Goal: Find specific page/section: Find specific page/section

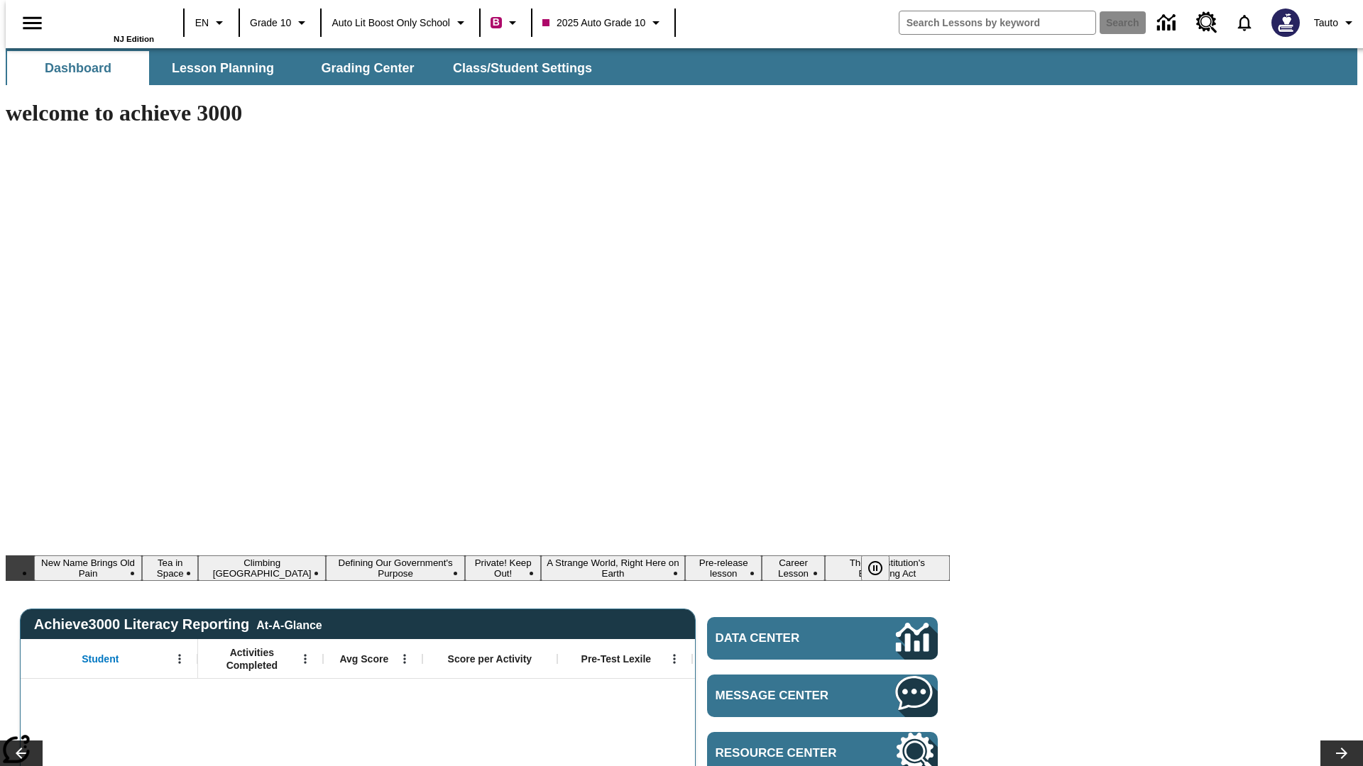
type input "-1"
click at [217, 68] on span "Lesson Planning" at bounding box center [223, 68] width 102 height 16
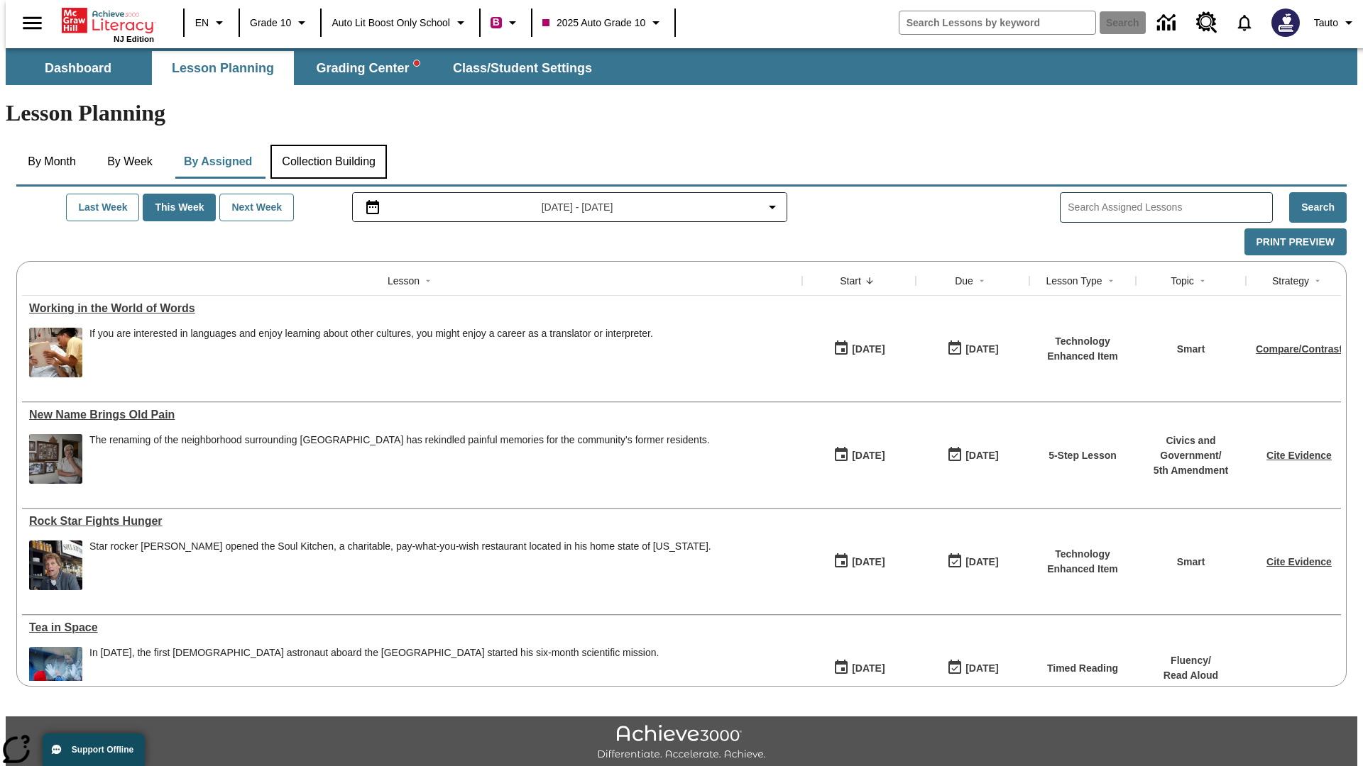
click at [327, 145] on button "Collection Building" at bounding box center [328, 162] width 116 height 34
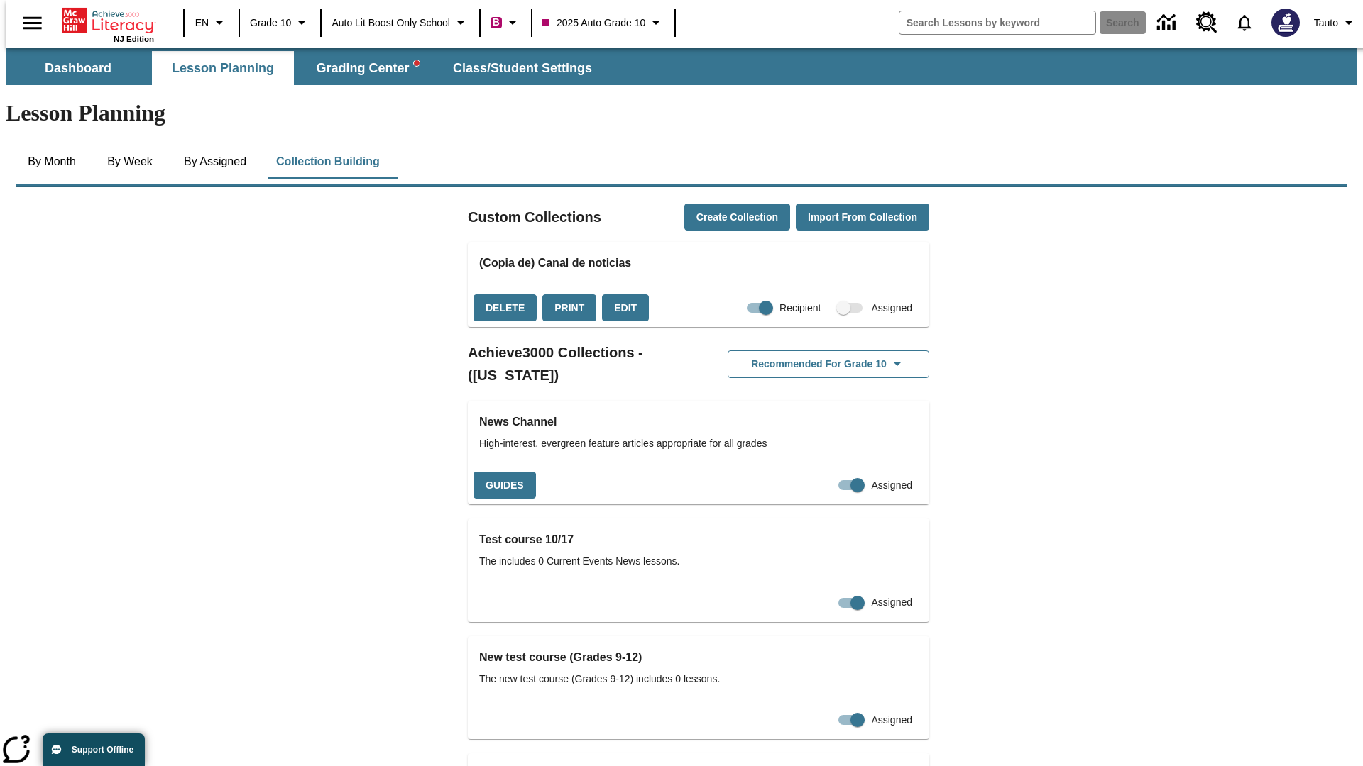
checkbox input "true"
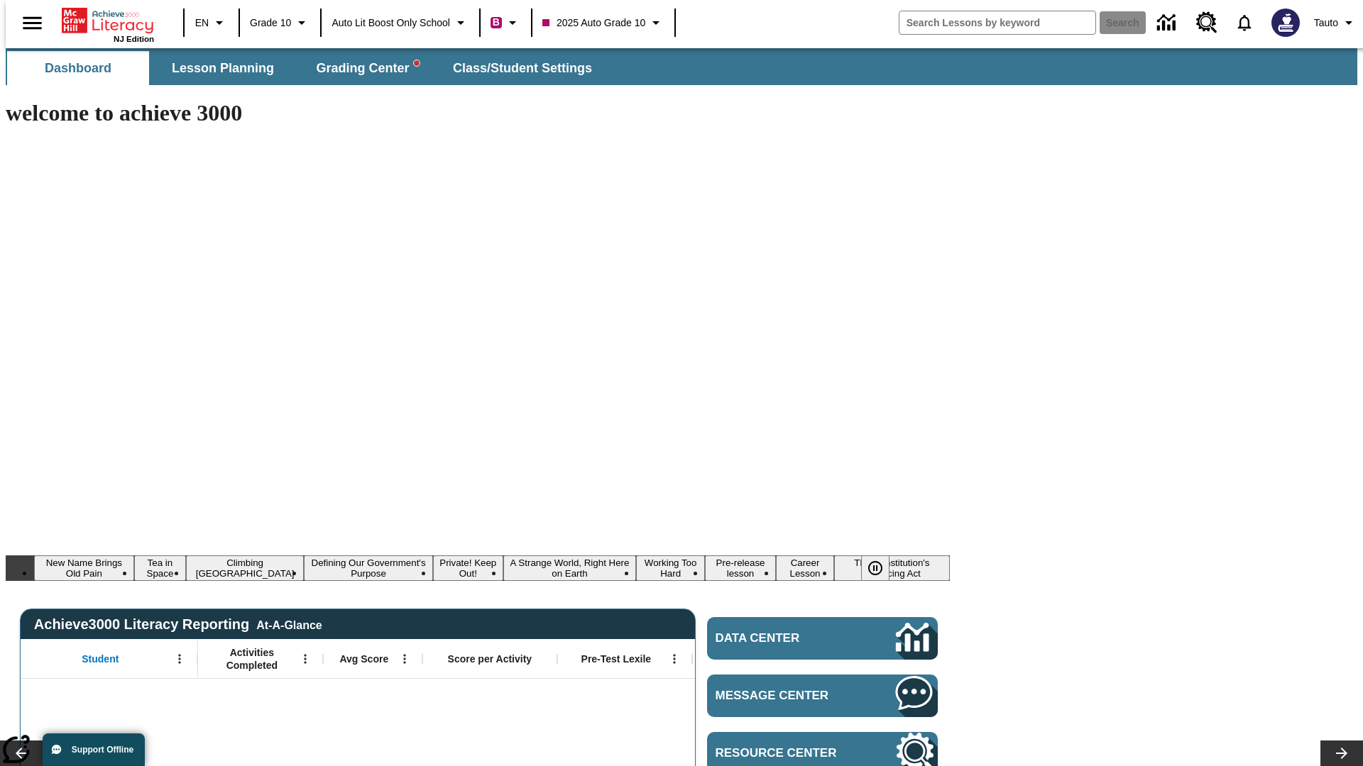
type input "-1"
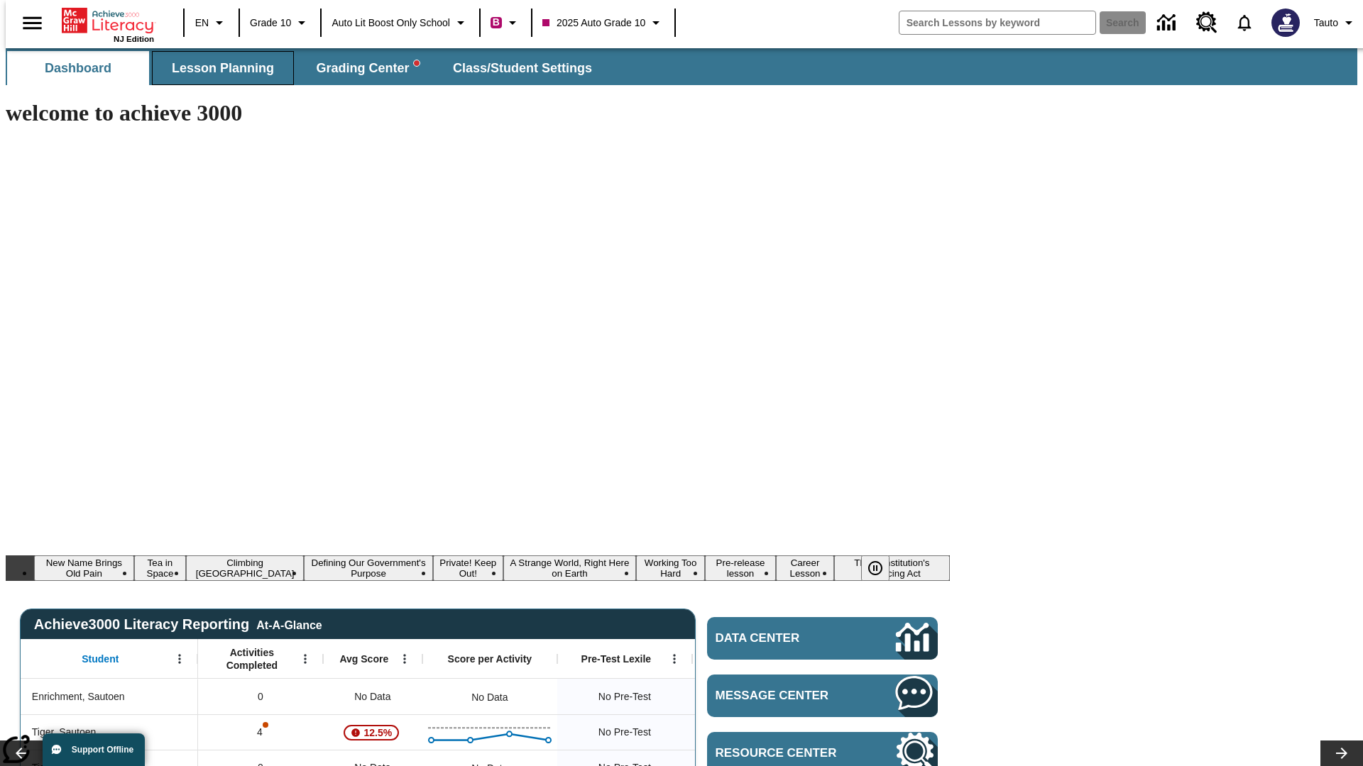
click at [217, 68] on span "Lesson Planning" at bounding box center [223, 68] width 102 height 16
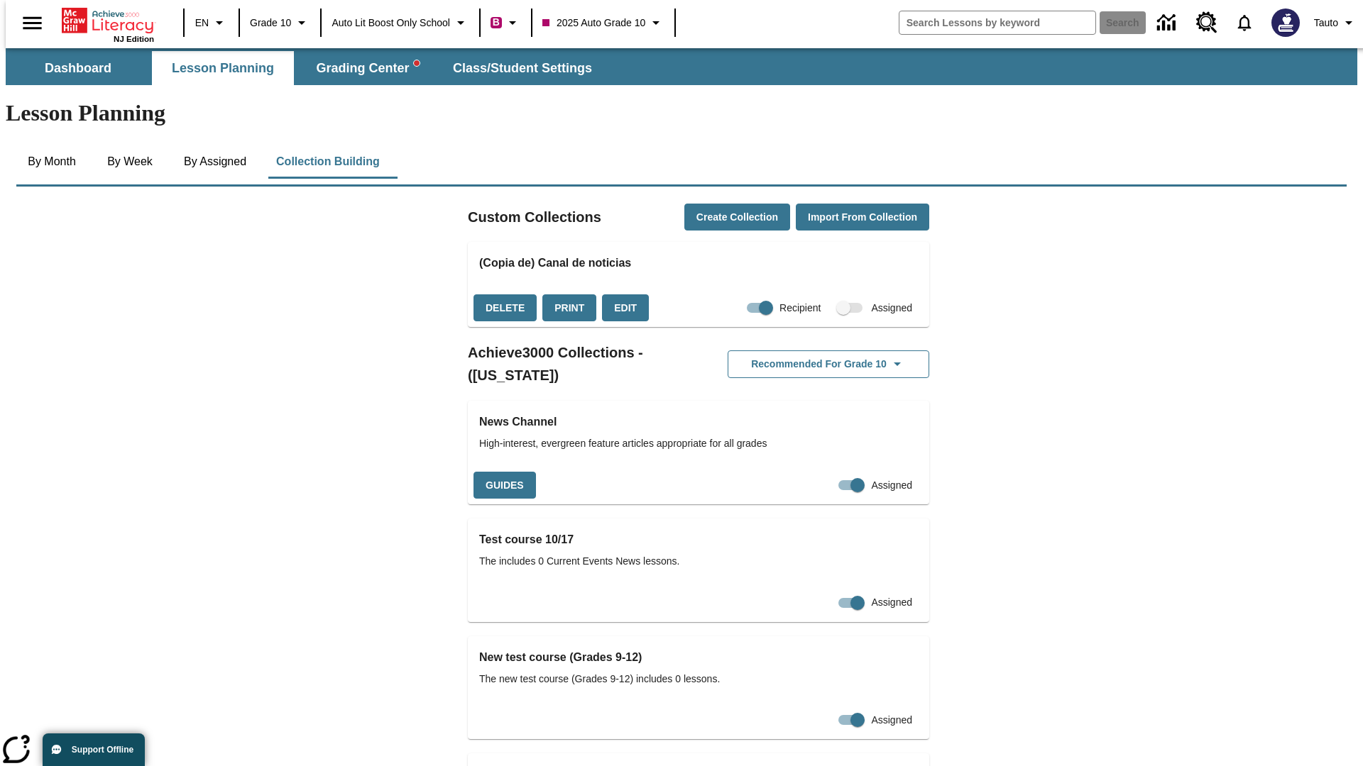
checkbox input "false"
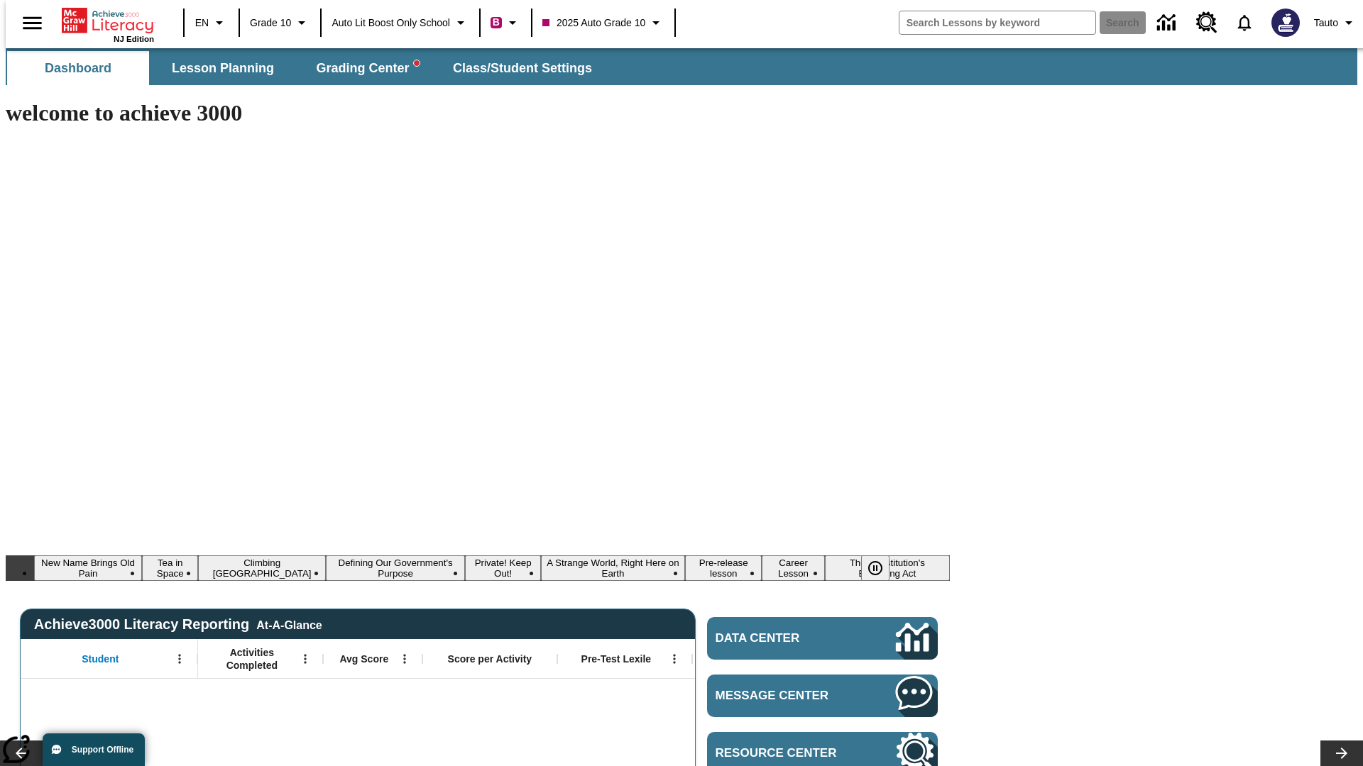
type input "-1"
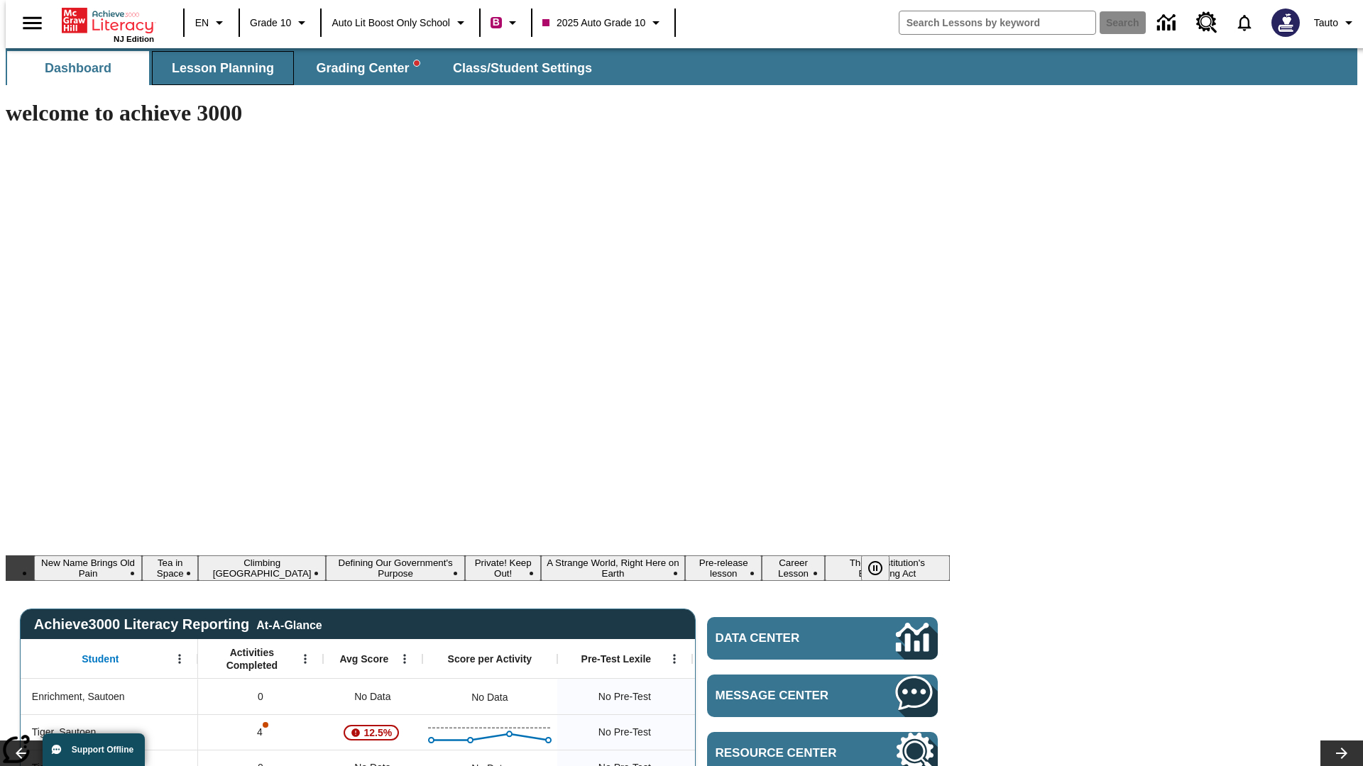
click at [217, 68] on span "Lesson Planning" at bounding box center [223, 68] width 102 height 16
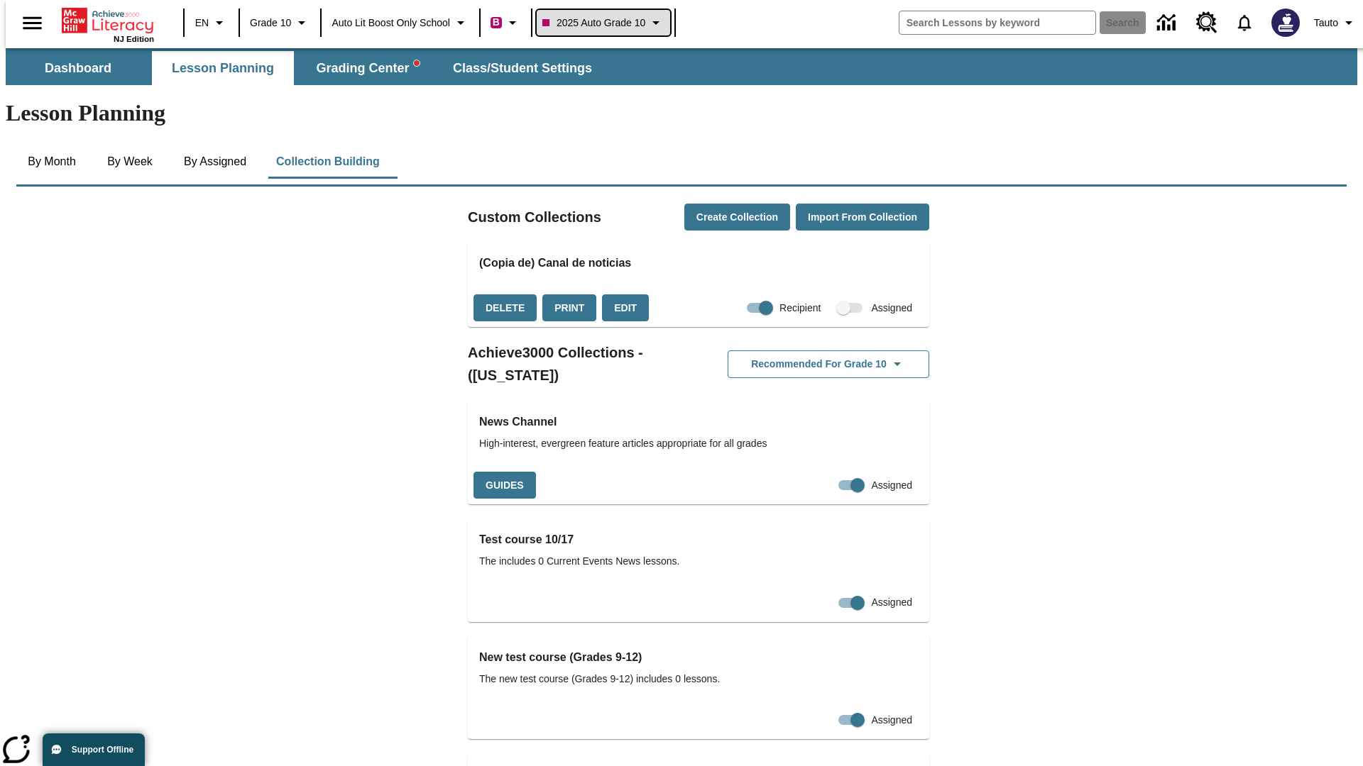
click at [604, 23] on span "2025 Auto Grade 10" at bounding box center [593, 23] width 103 height 15
